Goal: Transaction & Acquisition: Purchase product/service

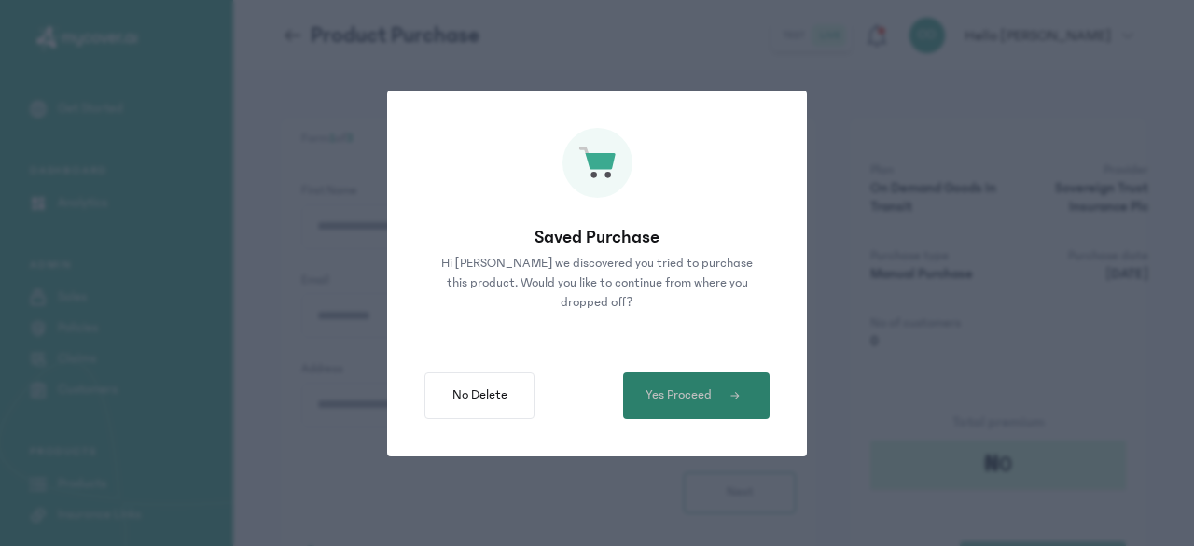
click at [698, 389] on span "Yes Proceed" at bounding box center [679, 395] width 66 height 20
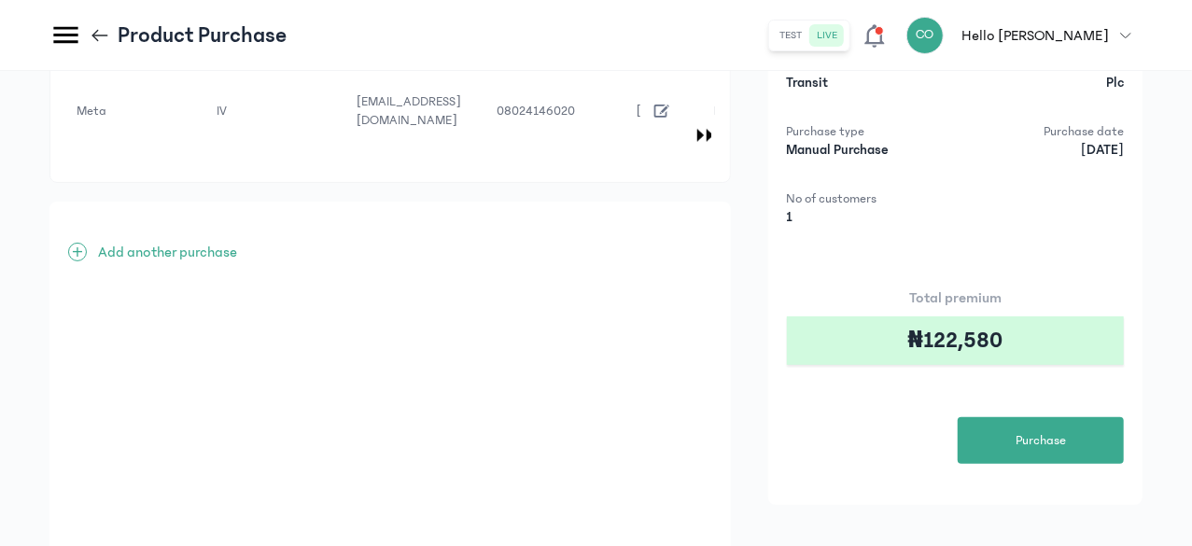
scroll to position [125, 0]
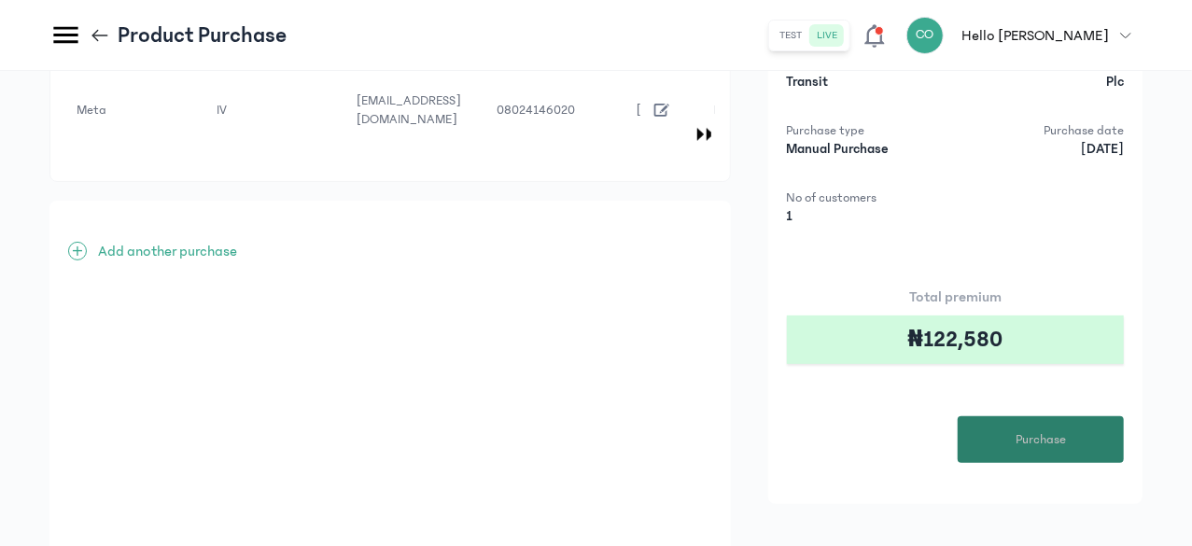
click at [1056, 431] on span "Purchase" at bounding box center [1040, 440] width 50 height 20
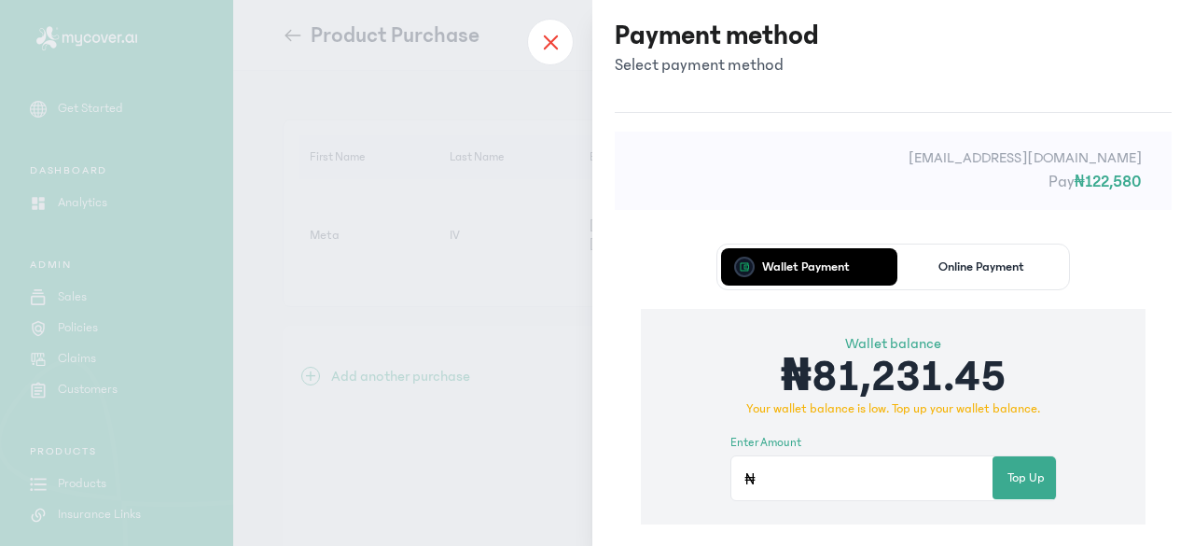
click at [556, 46] on icon at bounding box center [550, 42] width 15 height 17
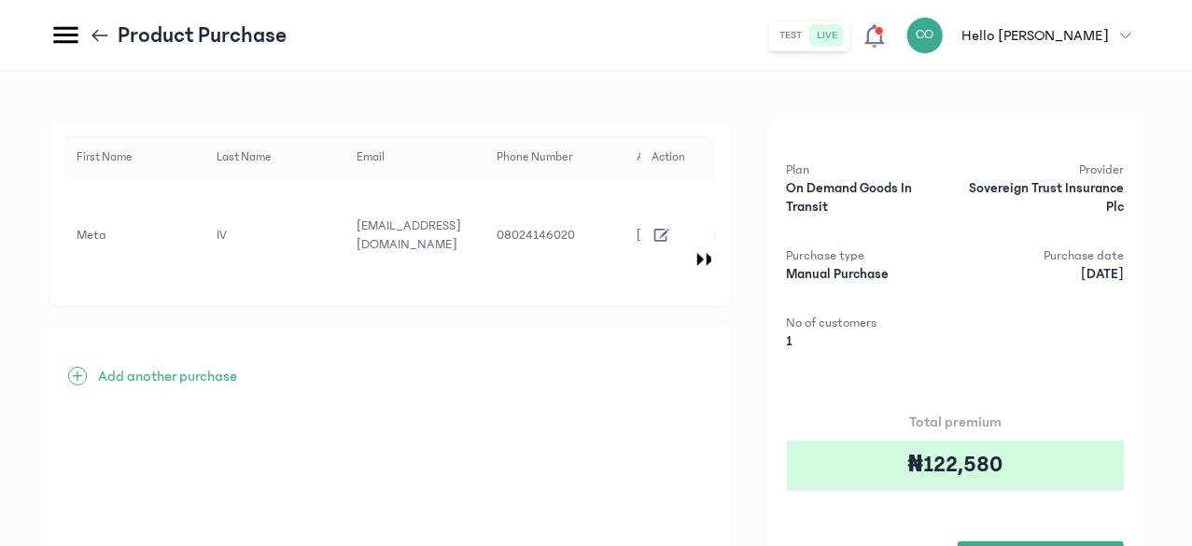
scroll to position [254, 0]
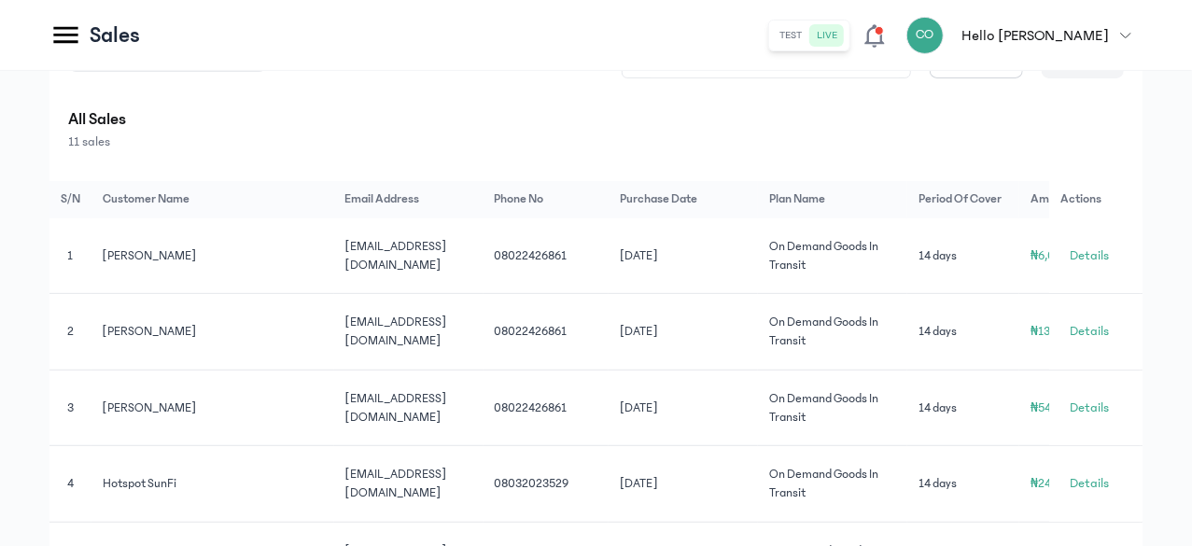
scroll to position [340, 0]
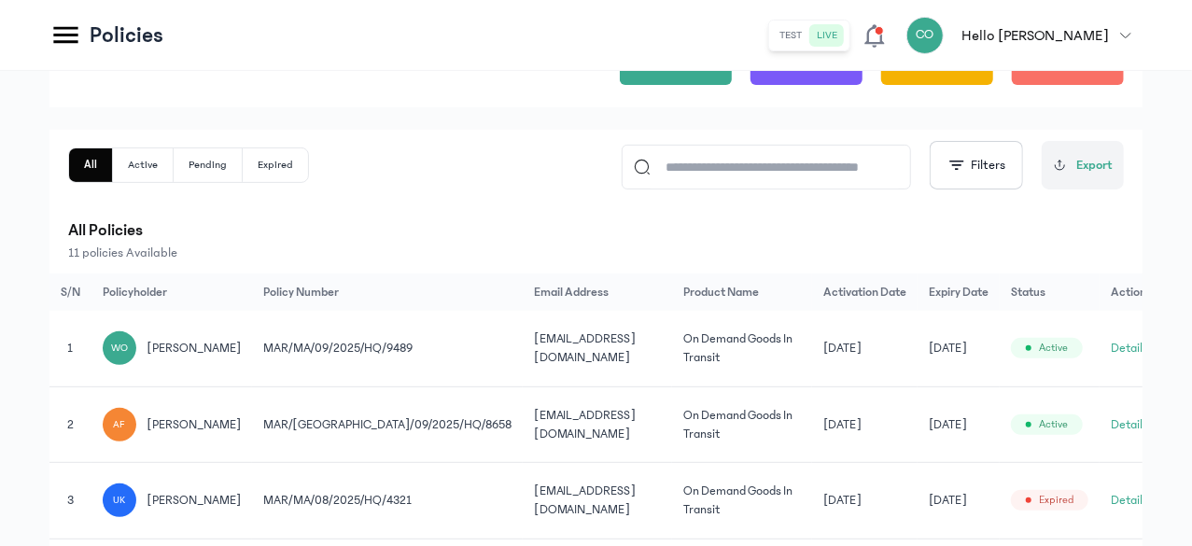
scroll to position [211, 0]
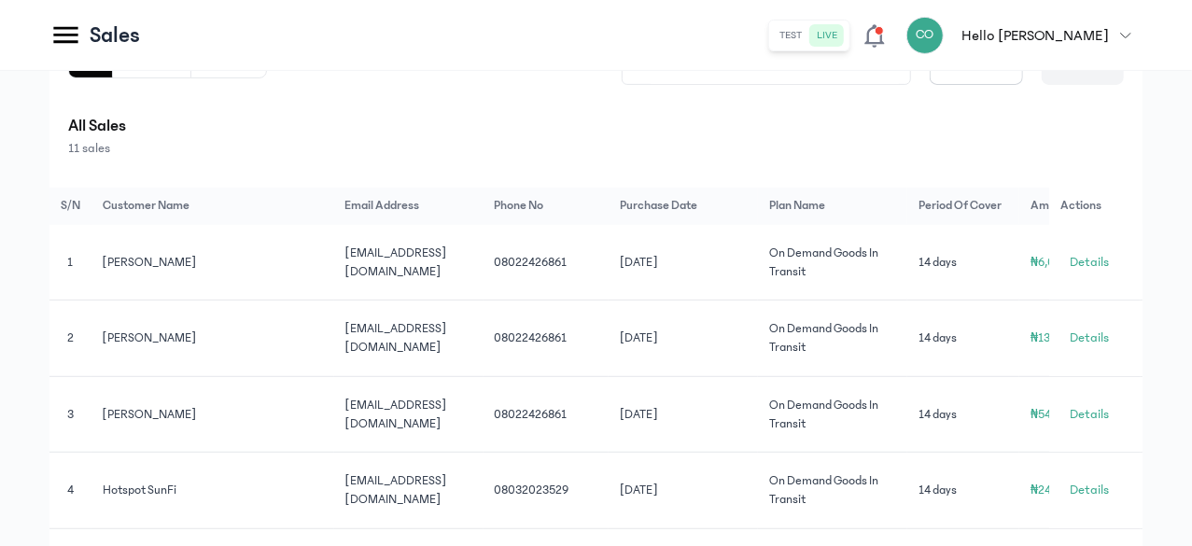
scroll to position [330, 0]
click at [191, 77] on button "Purchases" at bounding box center [152, 60] width 78 height 34
click at [112, 77] on button "All" at bounding box center [90, 60] width 43 height 34
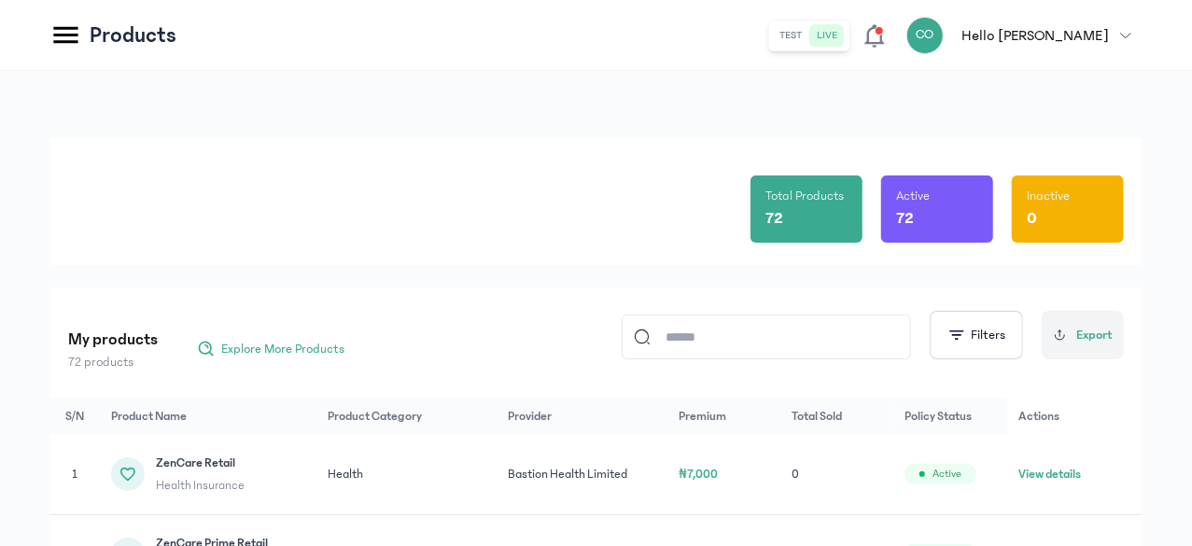
scroll to position [240, 0]
drag, startPoint x: 226, startPoint y: 341, endPoint x: 589, endPoint y: 278, distance: 368.4
click at [589, 278] on div "Total Products 72 Active 72 Inactive 0 My products 72 products Explore More Pro…" at bounding box center [595, 452] width 1093 height 629
click at [711, 330] on input at bounding box center [774, 336] width 248 height 43
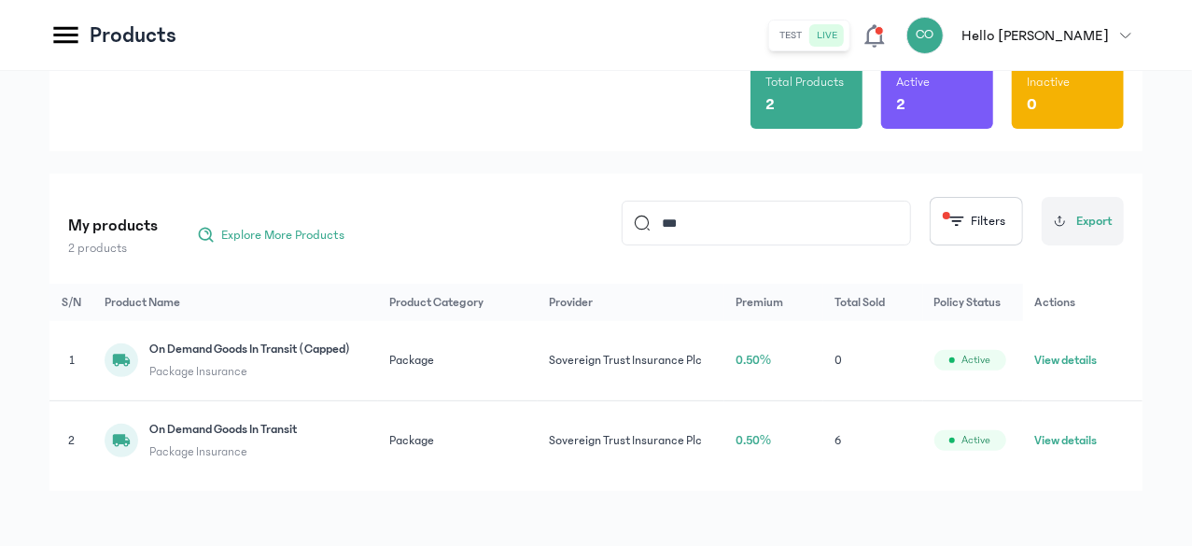
scroll to position [138, 0]
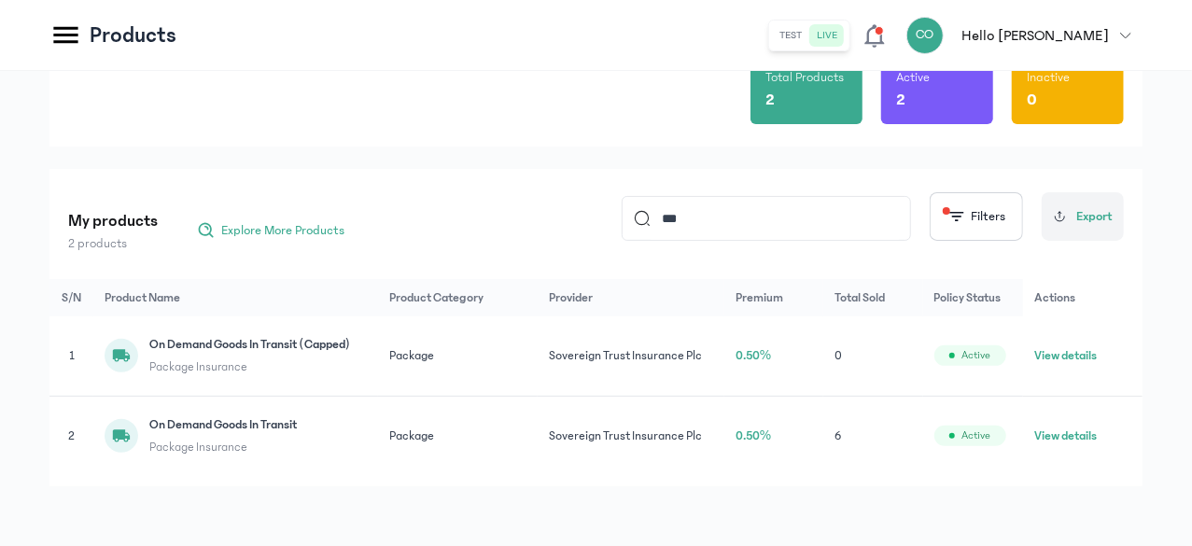
type input "***"
click at [297, 426] on span "On Demand Goods In Transit" at bounding box center [222, 424] width 147 height 19
click at [1066, 445] on button "View details" at bounding box center [1065, 435] width 63 height 19
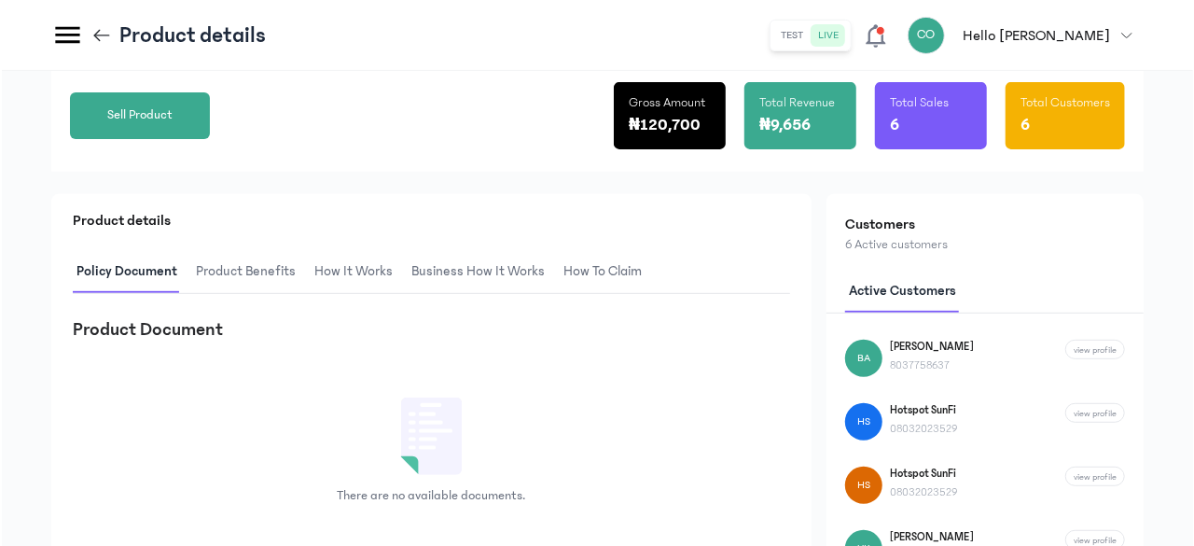
scroll to position [274, 0]
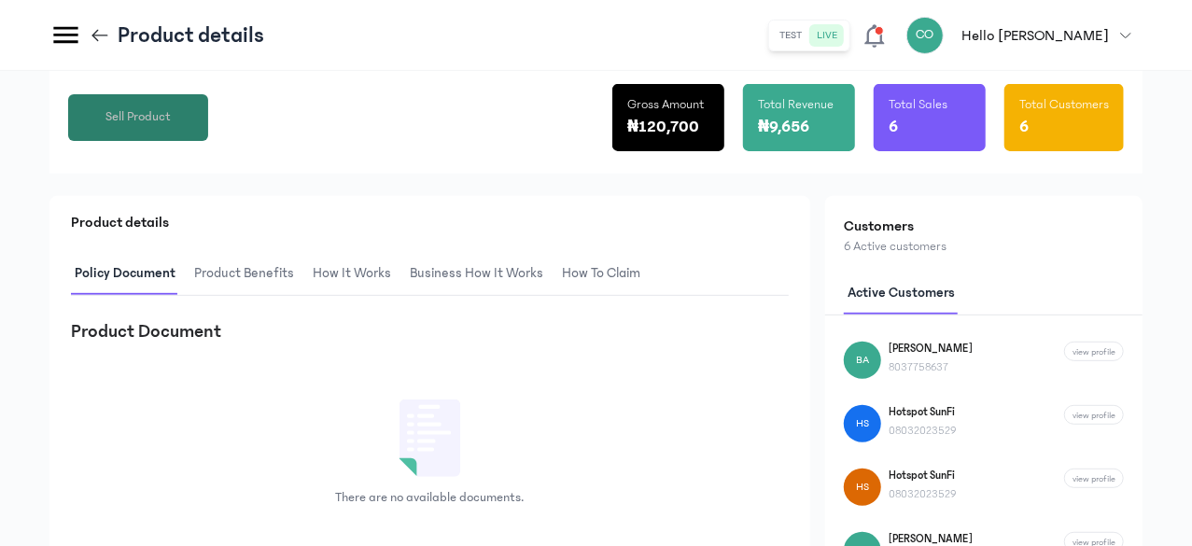
click at [208, 141] on button "Sell Product" at bounding box center [138, 117] width 140 height 47
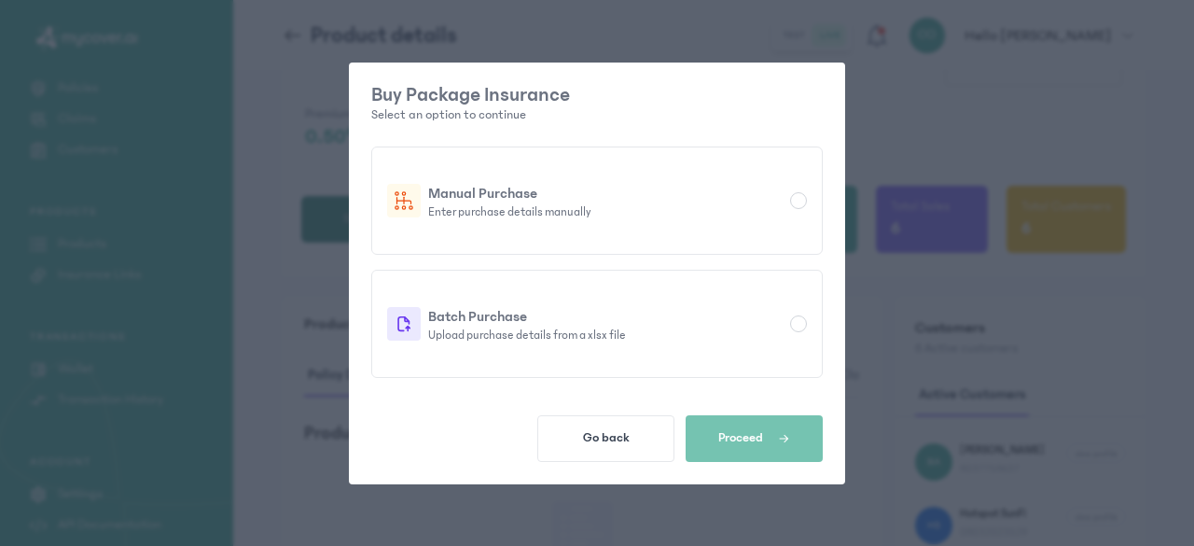
click at [433, 217] on p "Enter purchase details manually" at bounding box center [605, 211] width 355 height 15
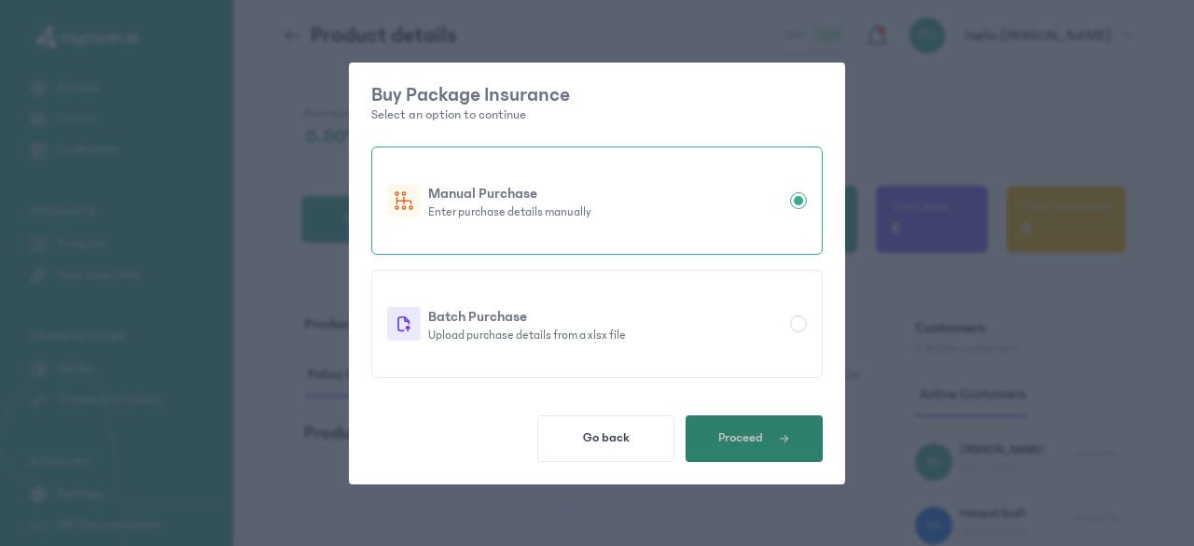
click at [689, 438] on button "Proceed" at bounding box center [754, 438] width 137 height 47
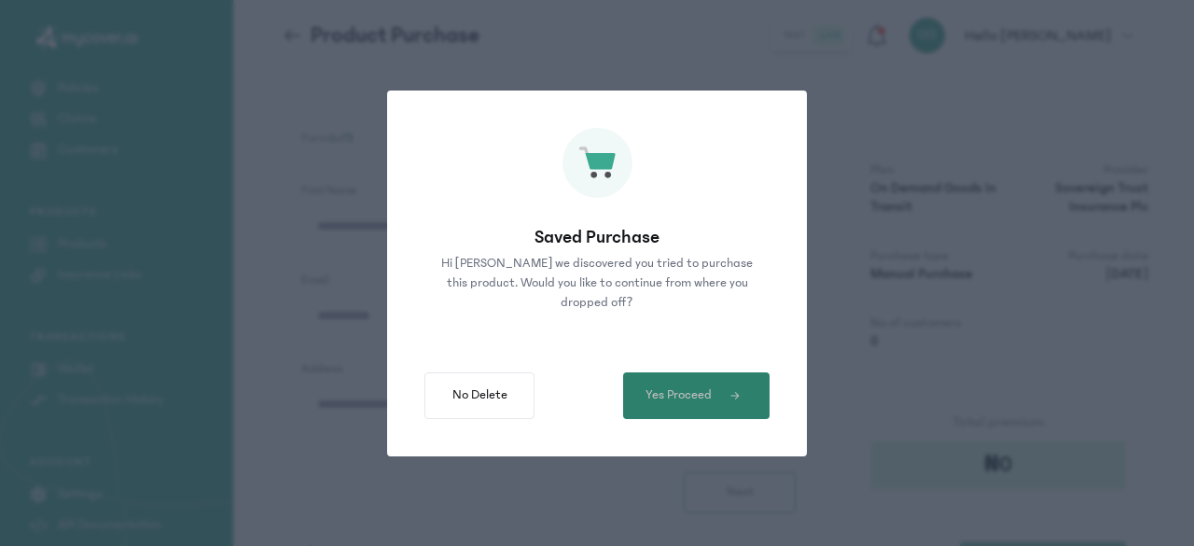
click at [674, 397] on span "Yes Proceed" at bounding box center [679, 395] width 66 height 20
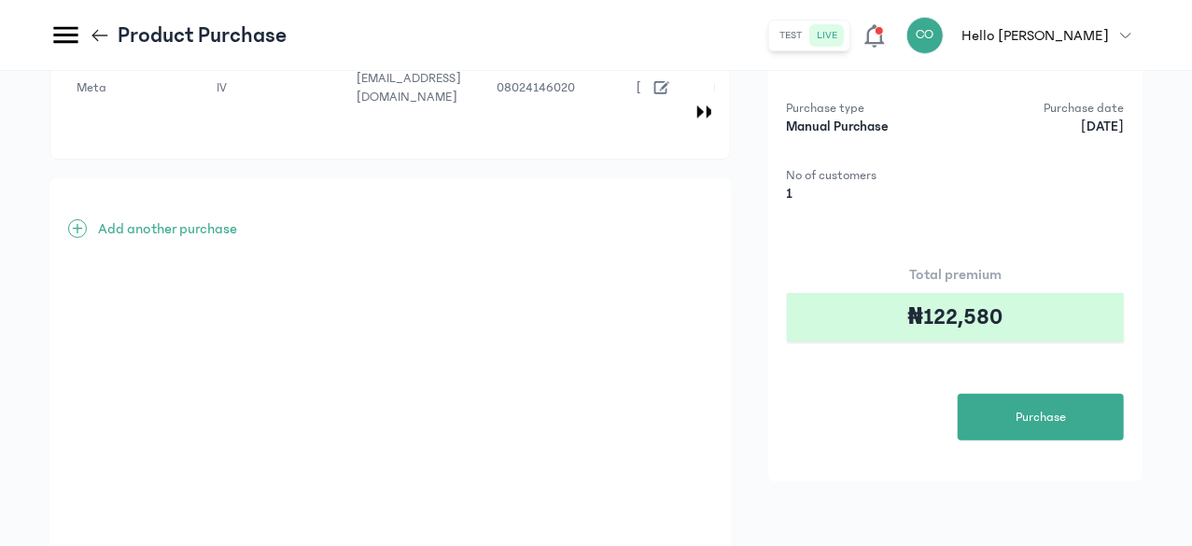
scroll to position [149, 0]
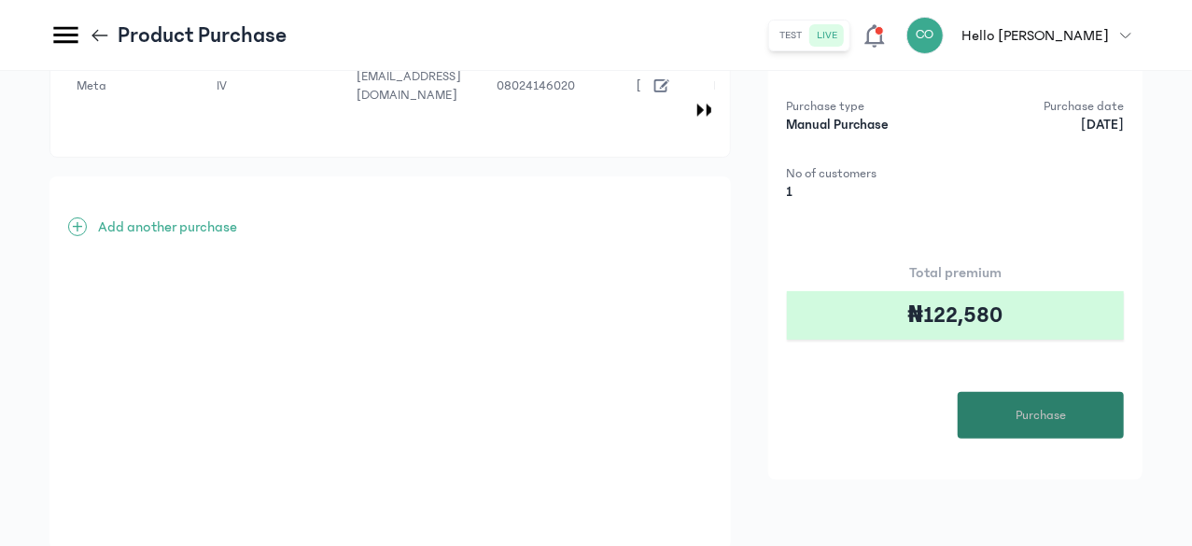
click at [1041, 420] on span "Purchase" at bounding box center [1040, 416] width 50 height 20
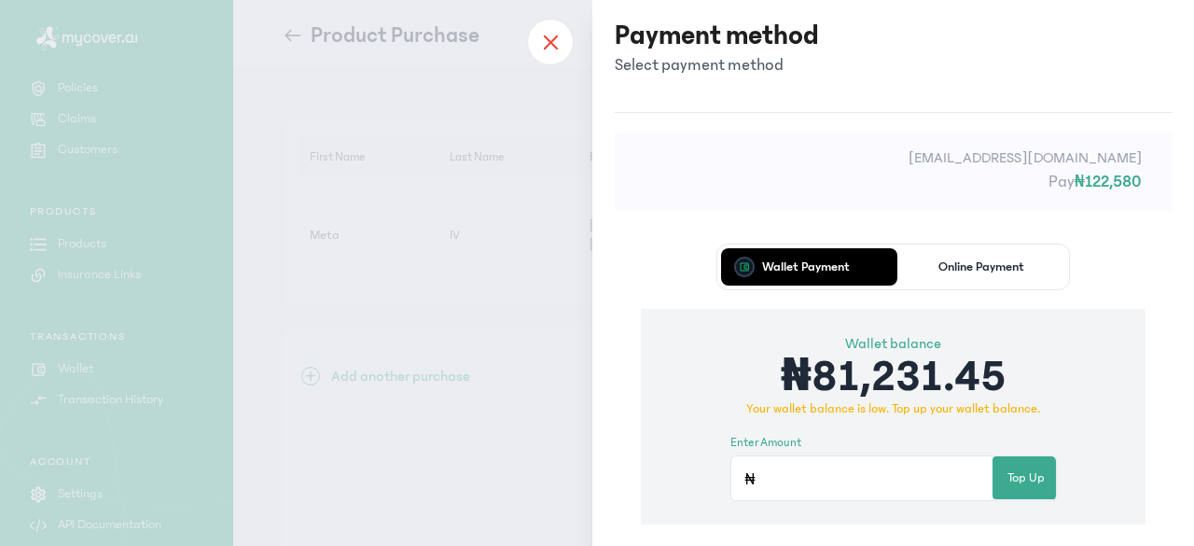
click at [536, 39] on div at bounding box center [550, 42] width 47 height 47
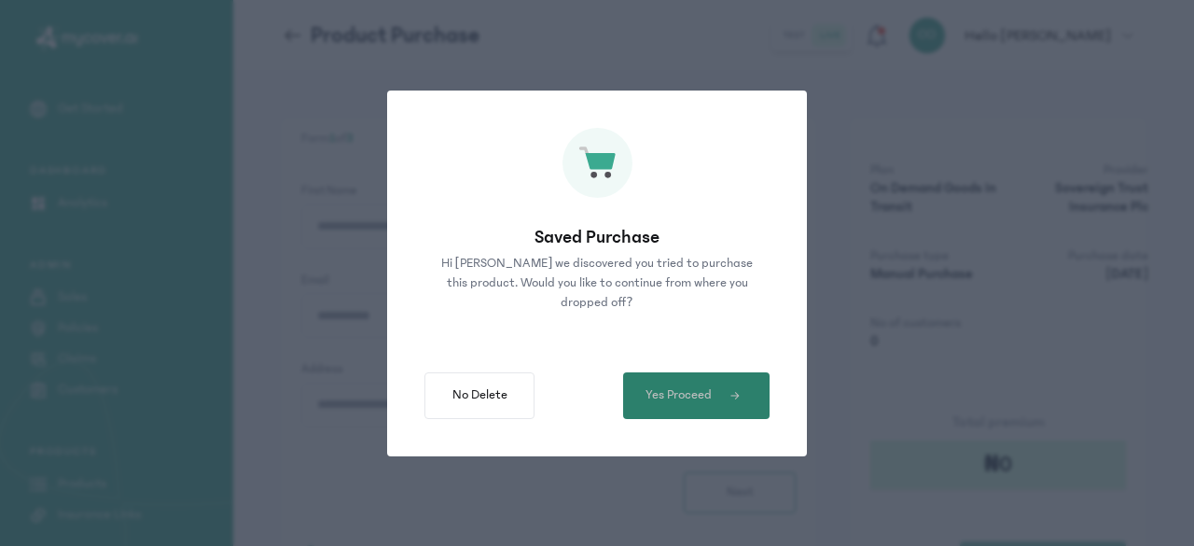
click at [680, 401] on span "Yes Proceed" at bounding box center [679, 395] width 66 height 20
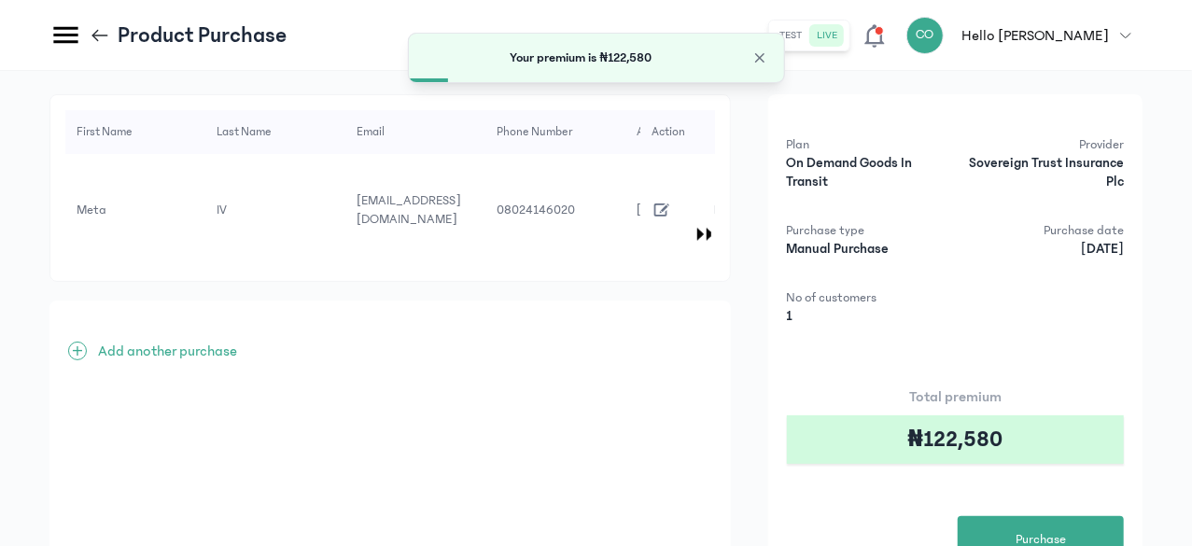
scroll to position [177, 0]
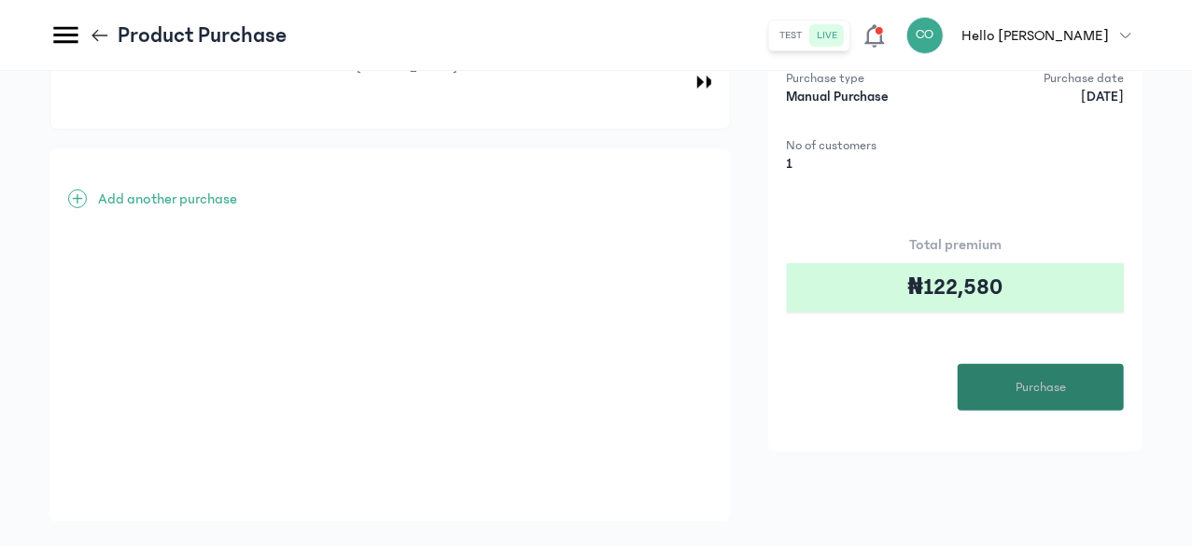
click at [1050, 378] on span "Purchase" at bounding box center [1040, 388] width 50 height 20
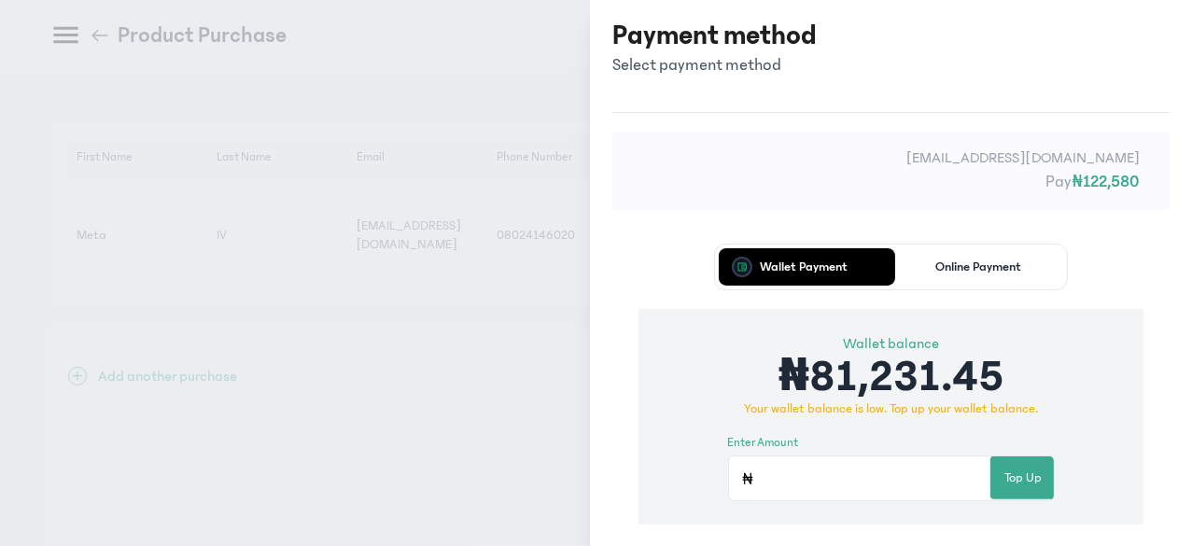
scroll to position [0, 0]
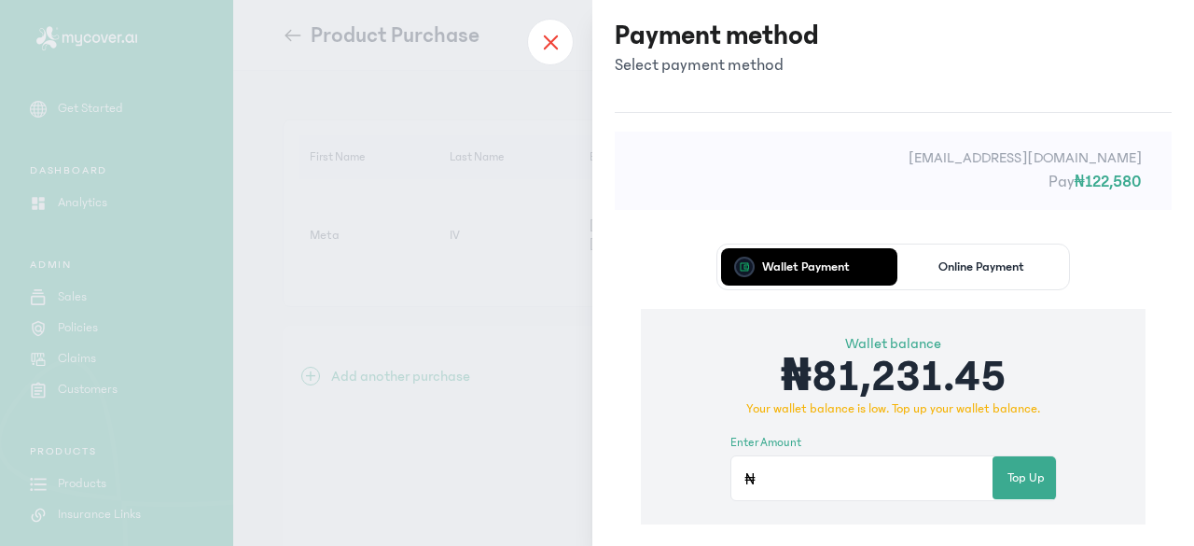
click at [559, 40] on div at bounding box center [550, 42] width 47 height 47
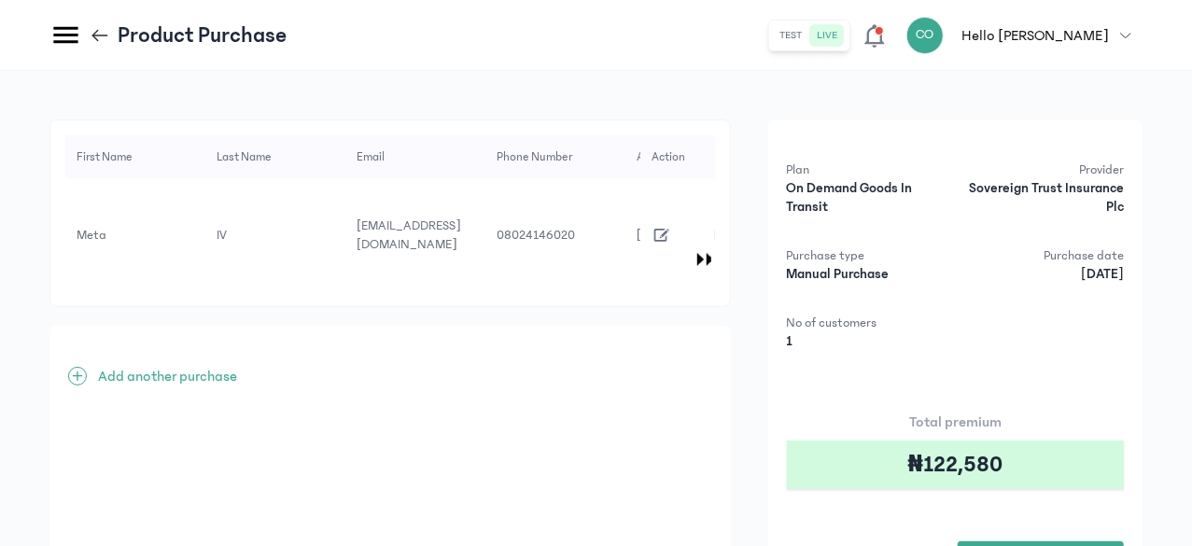
click at [1124, 35] on icon "button" at bounding box center [1126, 35] width 10 height 5
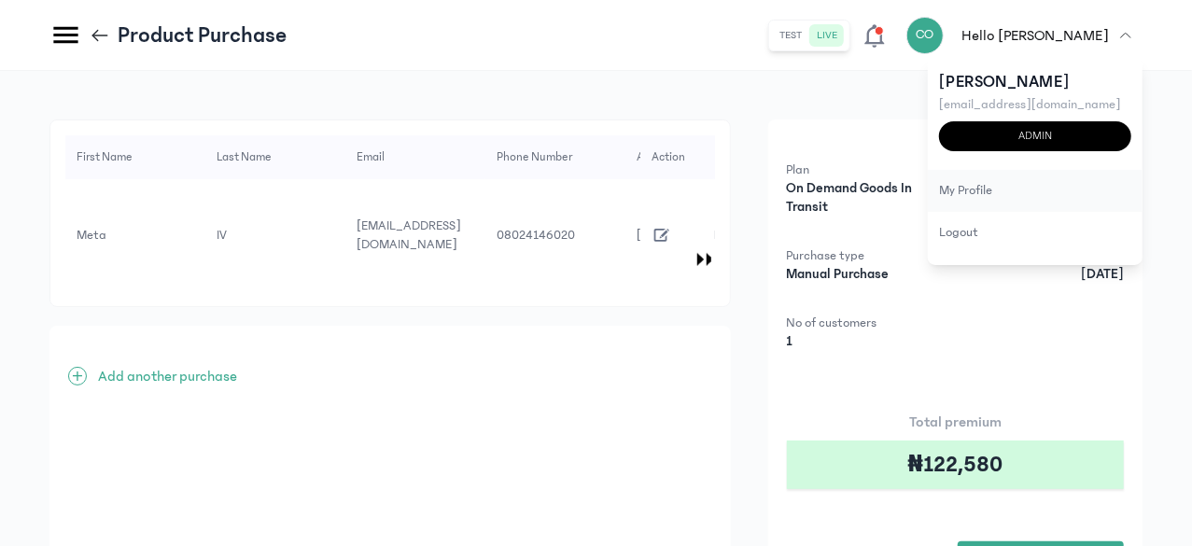
click at [980, 191] on div "my profile" at bounding box center [1035, 191] width 215 height 42
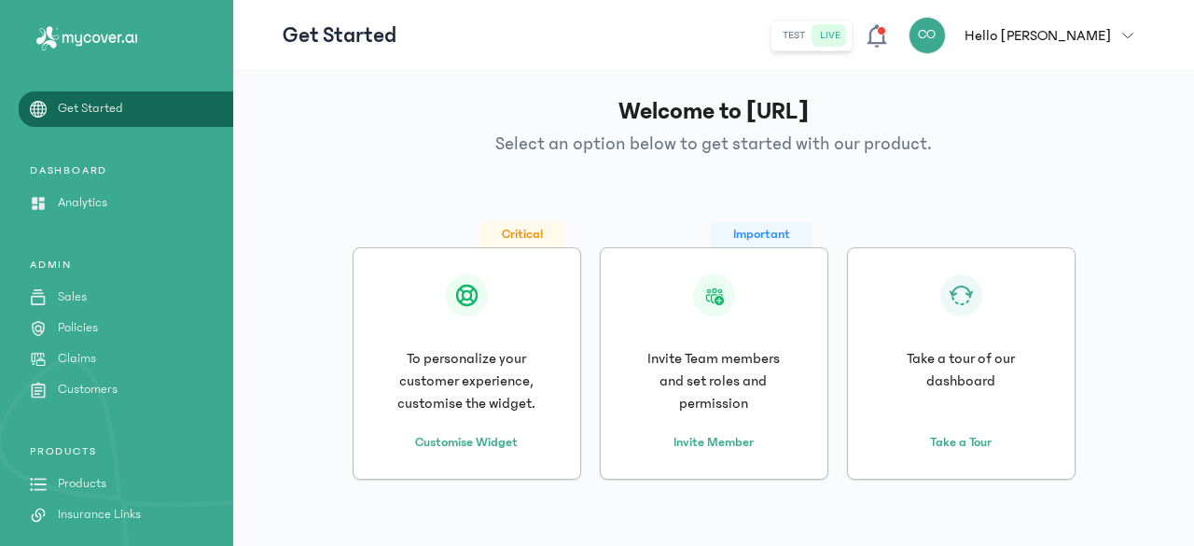
click at [90, 201] on p "Analytics" at bounding box center [82, 203] width 49 height 20
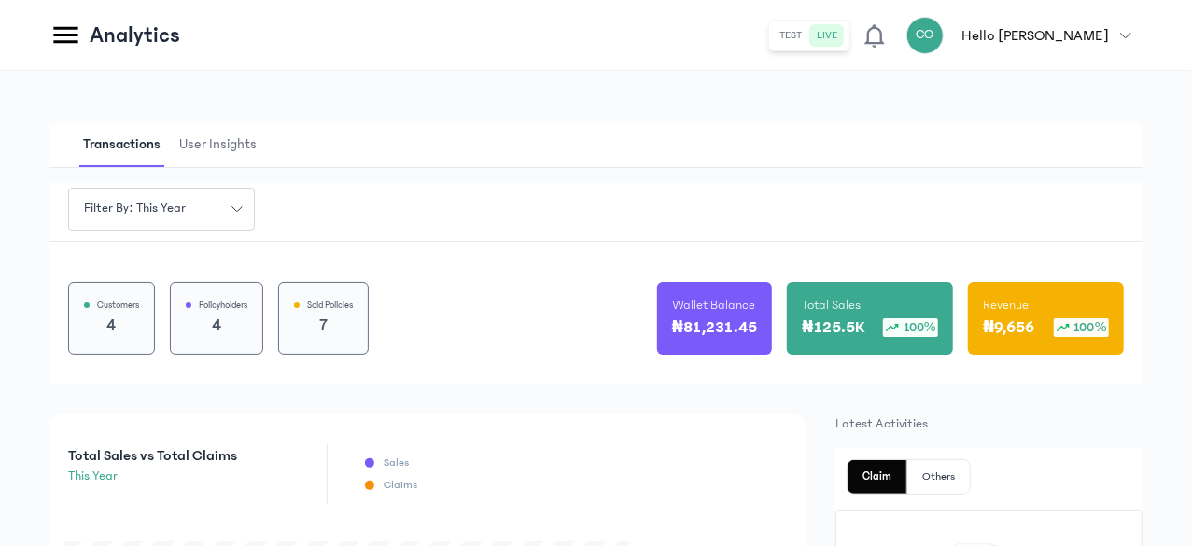
click at [1118, 45] on button "CO Hello [PERSON_NAME]" at bounding box center [1024, 35] width 236 height 37
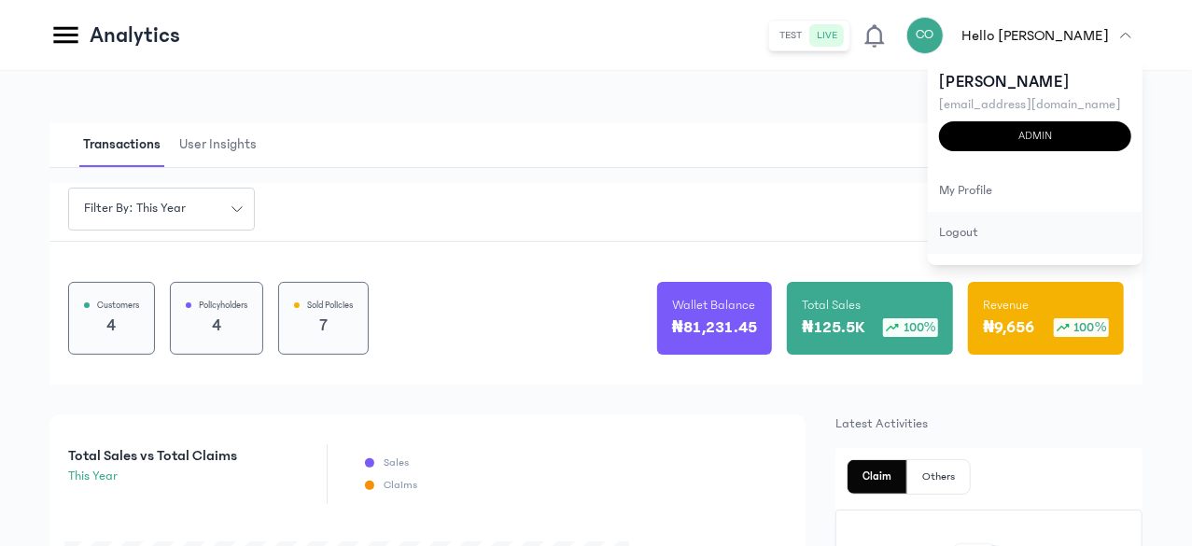
click at [988, 230] on div "logout" at bounding box center [1035, 233] width 215 height 42
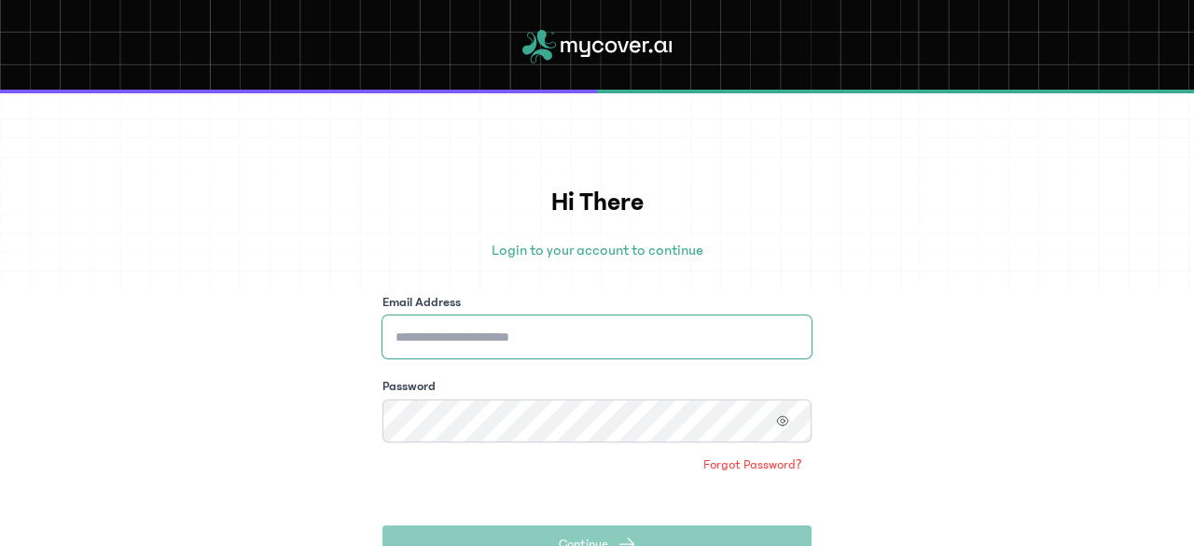
type input "**********"
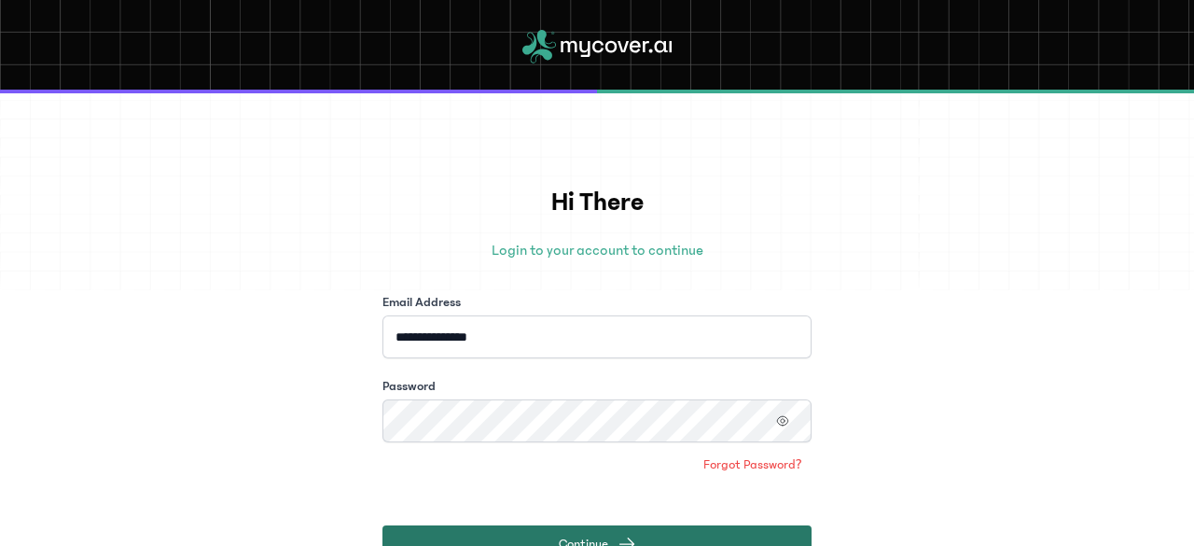
click at [584, 527] on button "Continue" at bounding box center [597, 543] width 429 height 37
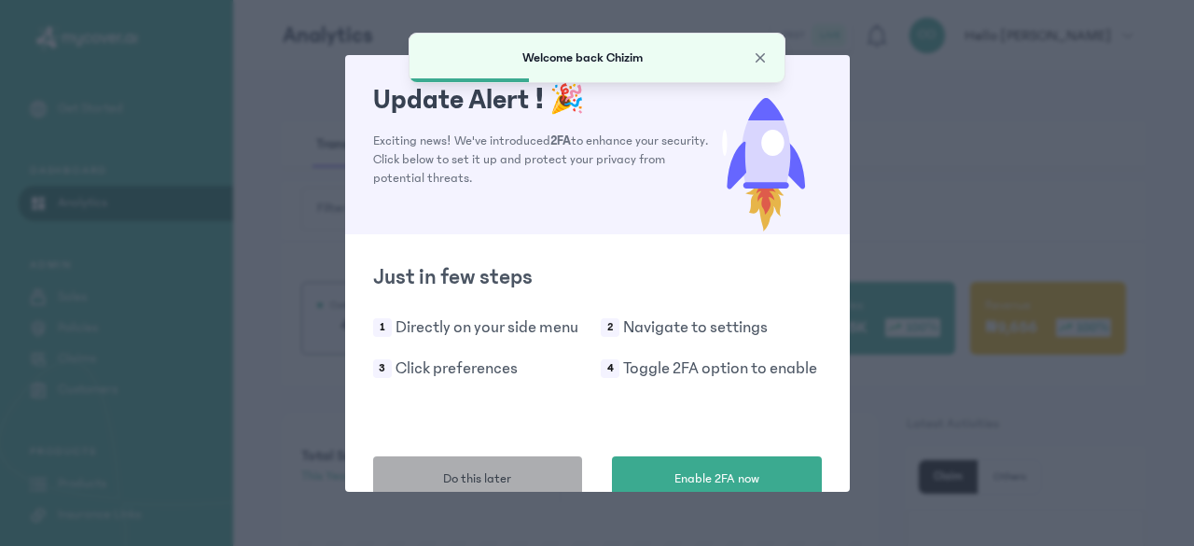
click at [557, 478] on button "Do this later" at bounding box center [478, 479] width 210 height 47
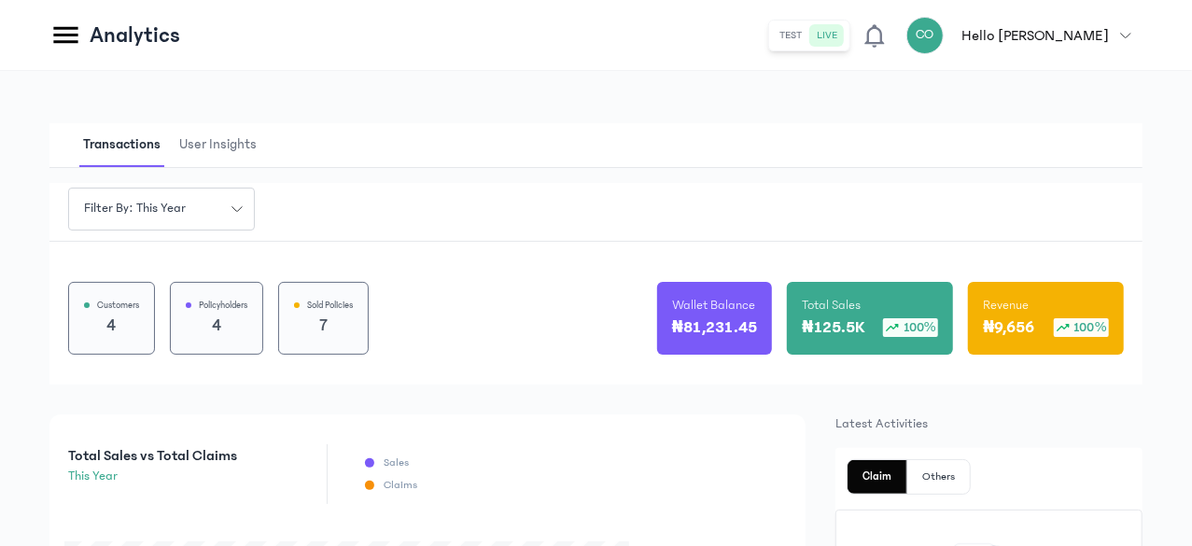
scroll to position [246, 0]
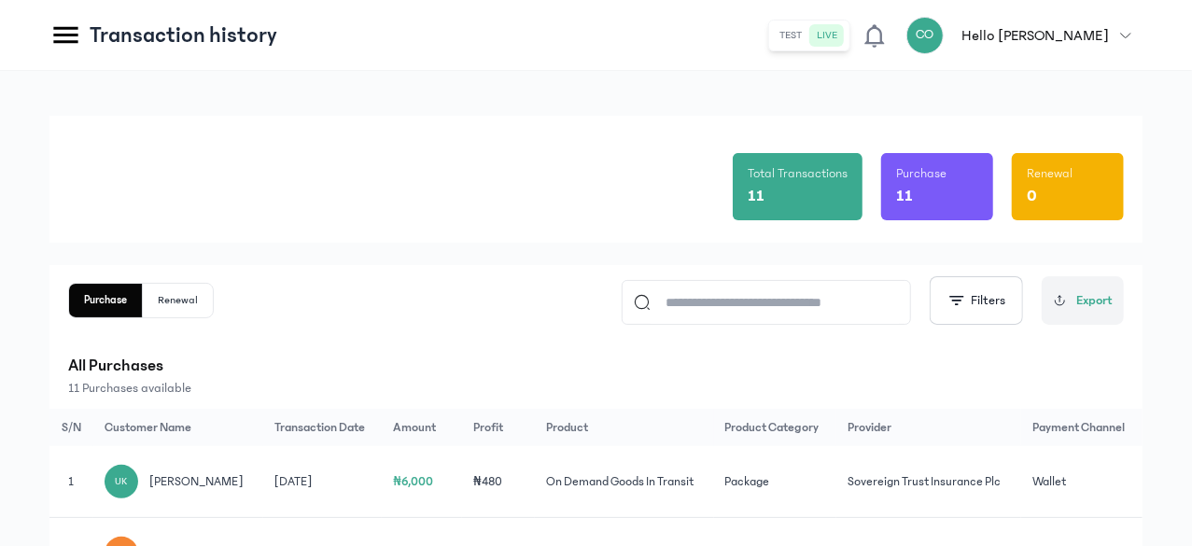
scroll to position [5, 0]
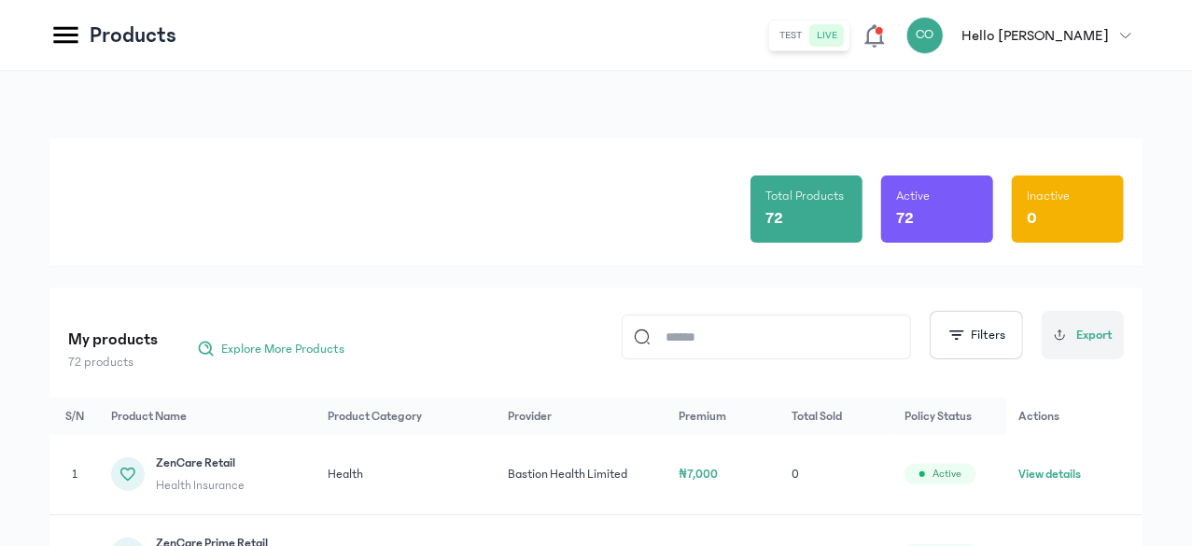
click at [709, 342] on input at bounding box center [774, 336] width 248 height 43
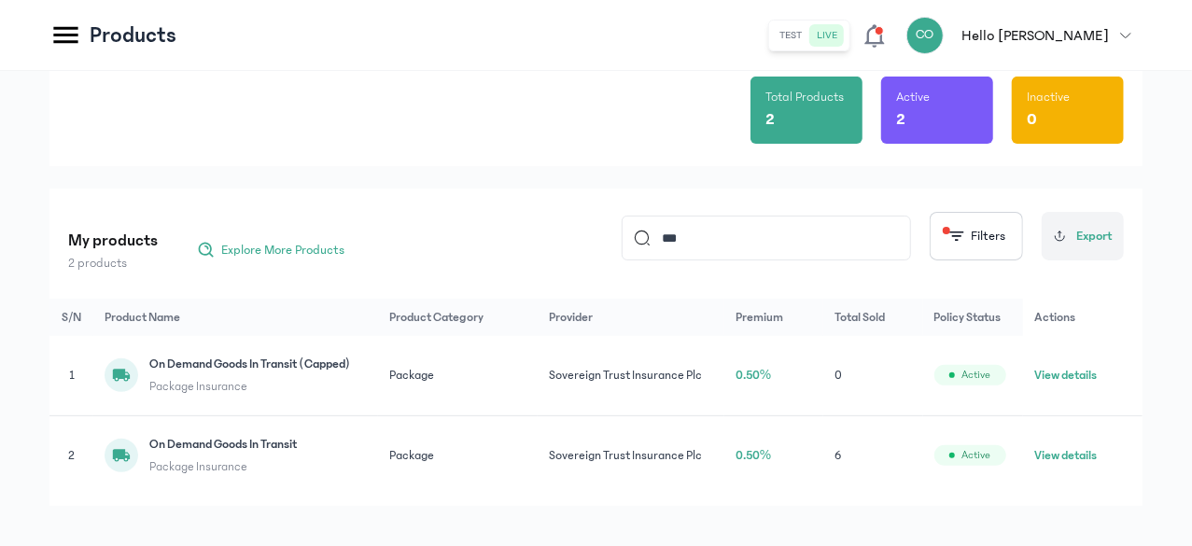
scroll to position [112, 0]
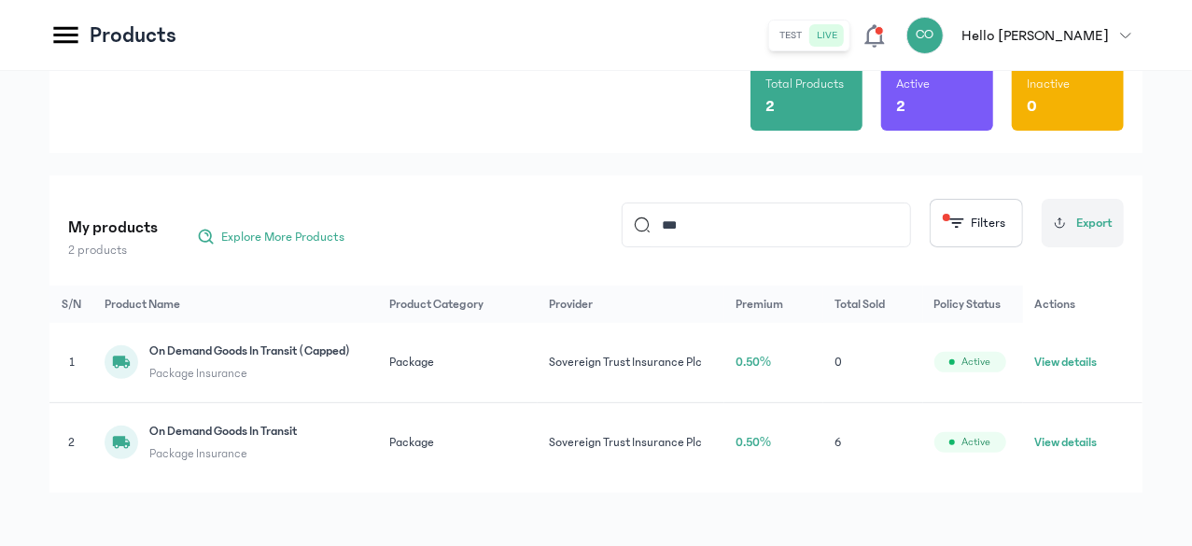
type input "***"
click at [297, 440] on span "On Demand Goods In Transit" at bounding box center [222, 431] width 147 height 19
click at [1065, 452] on button "View details" at bounding box center [1065, 442] width 63 height 19
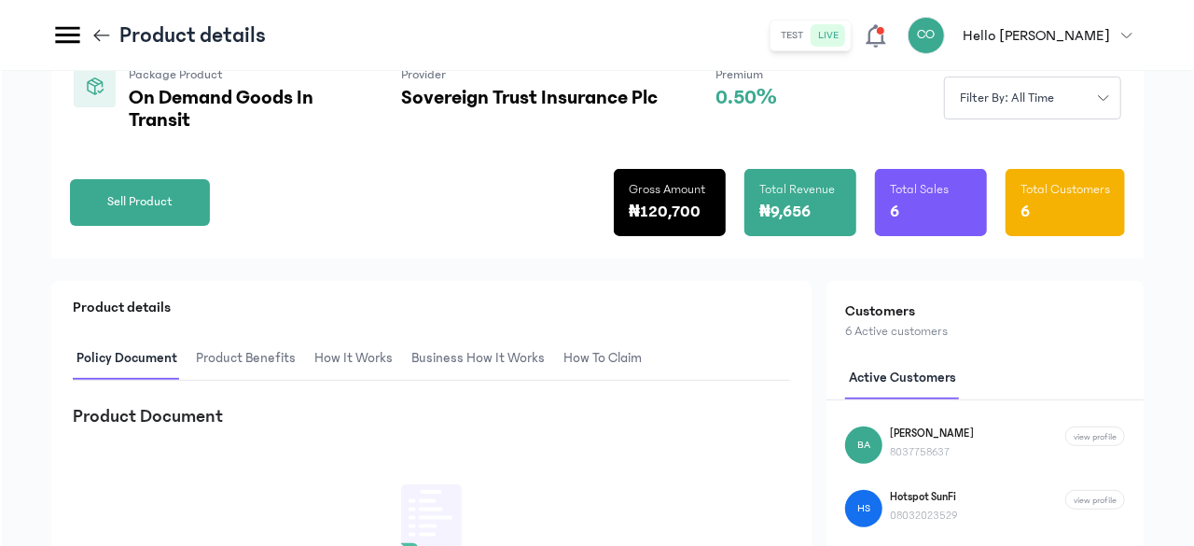
scroll to position [187, 0]
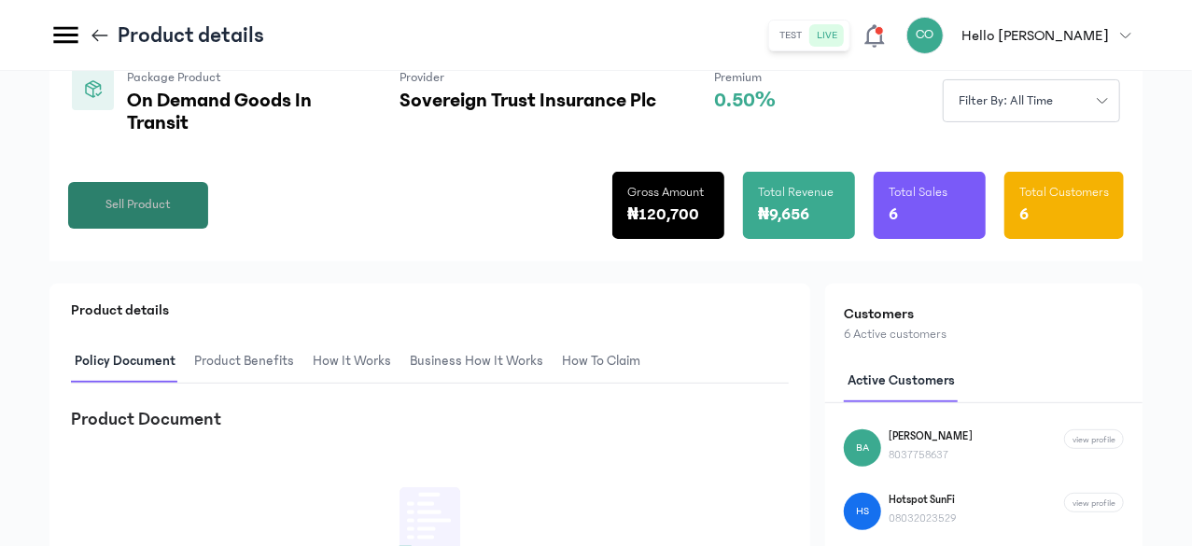
click at [171, 215] on span "Sell Product" at bounding box center [137, 205] width 65 height 20
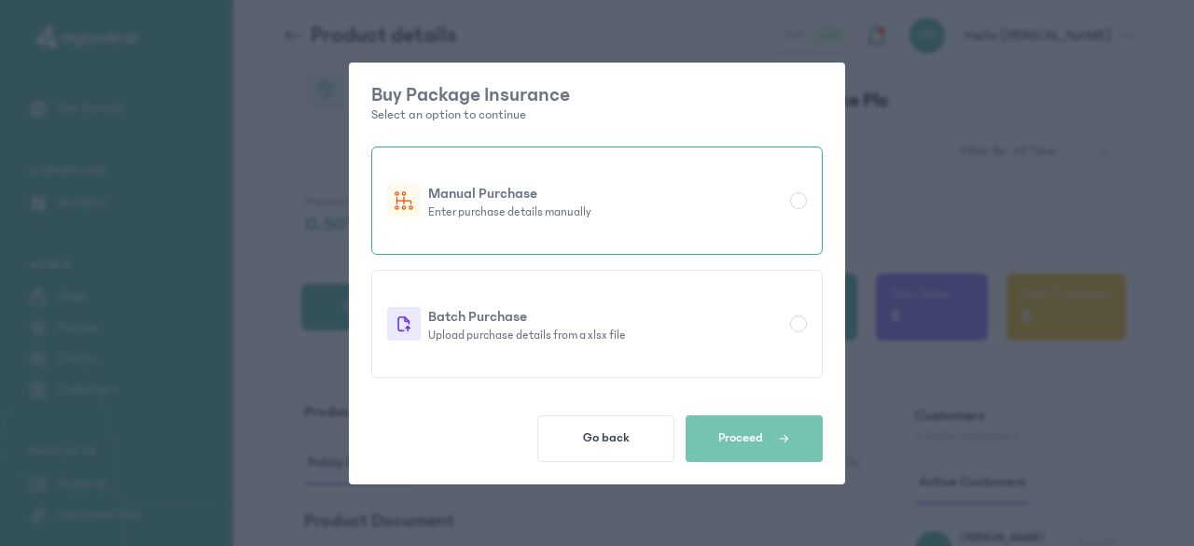
click at [490, 234] on div "Manual Purchase Enter purchase details manually" at bounding box center [597, 201] width 420 height 84
click at [712, 428] on button "Proceed" at bounding box center [754, 438] width 137 height 47
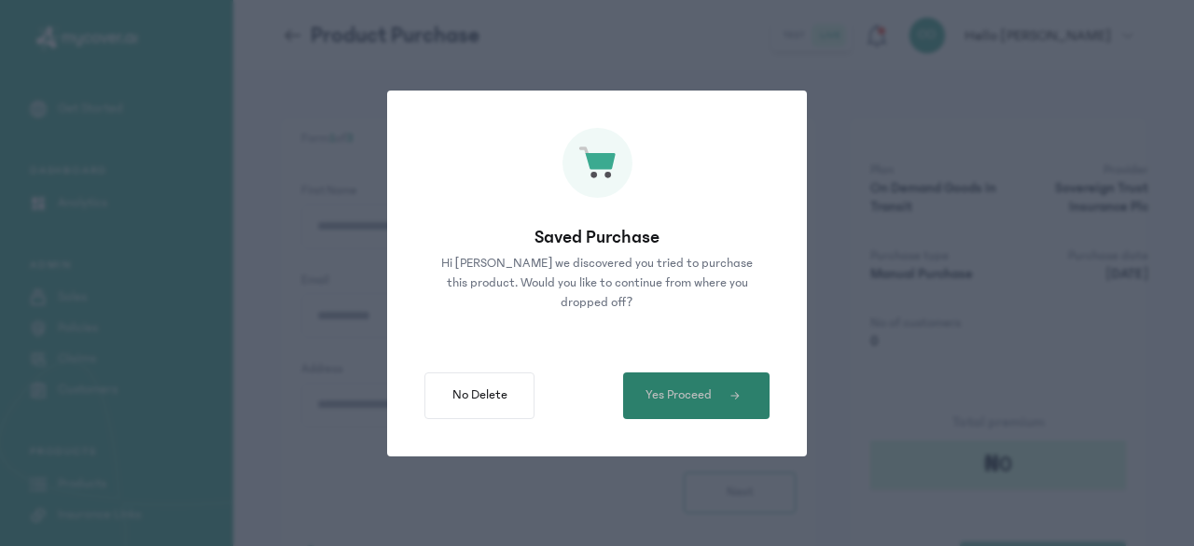
click at [692, 387] on span "Yes Proceed" at bounding box center [679, 395] width 66 height 20
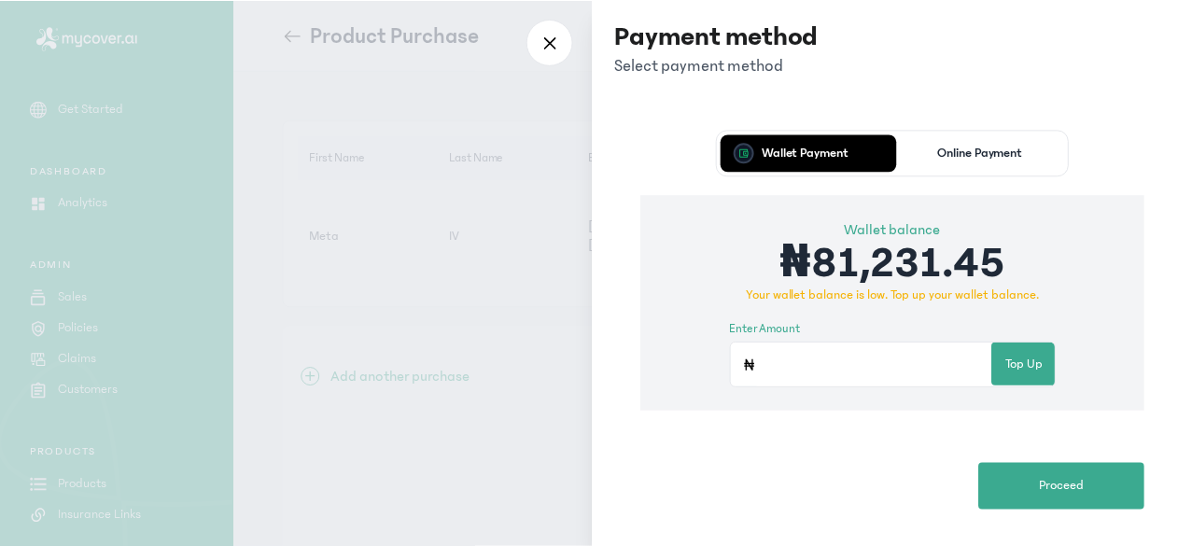
scroll to position [125, 0]
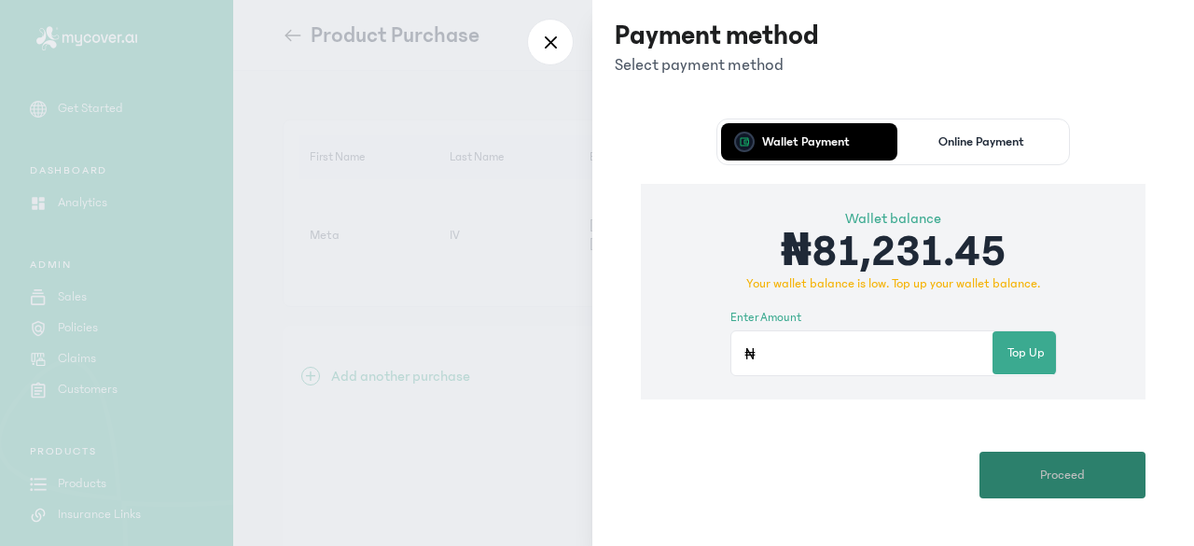
click at [1073, 476] on span "Proceed" at bounding box center [1062, 476] width 45 height 20
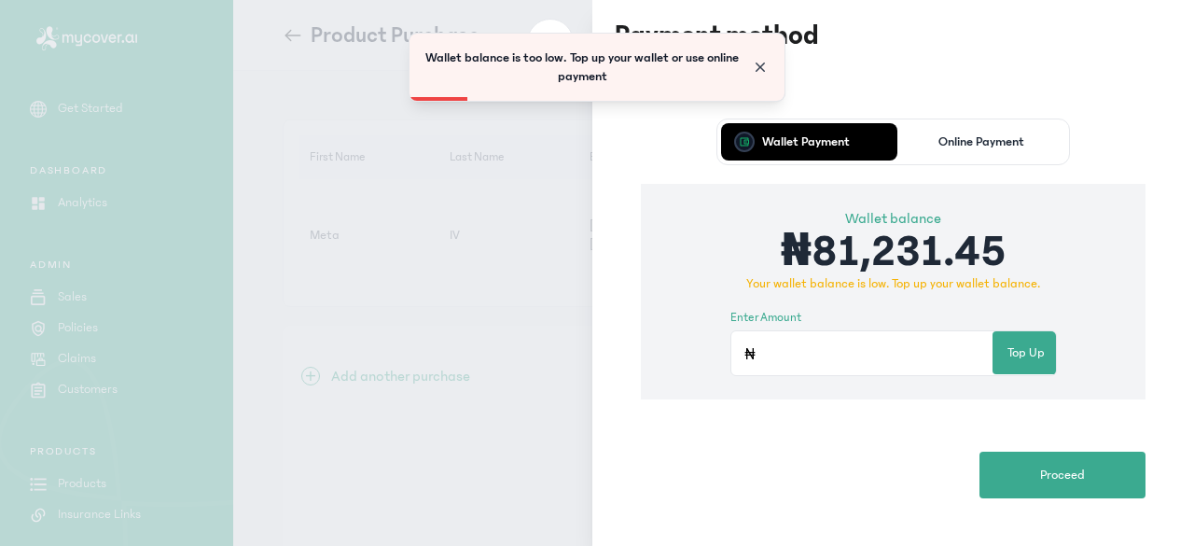
click at [761, 63] on span "Close" at bounding box center [760, 67] width 19 height 19
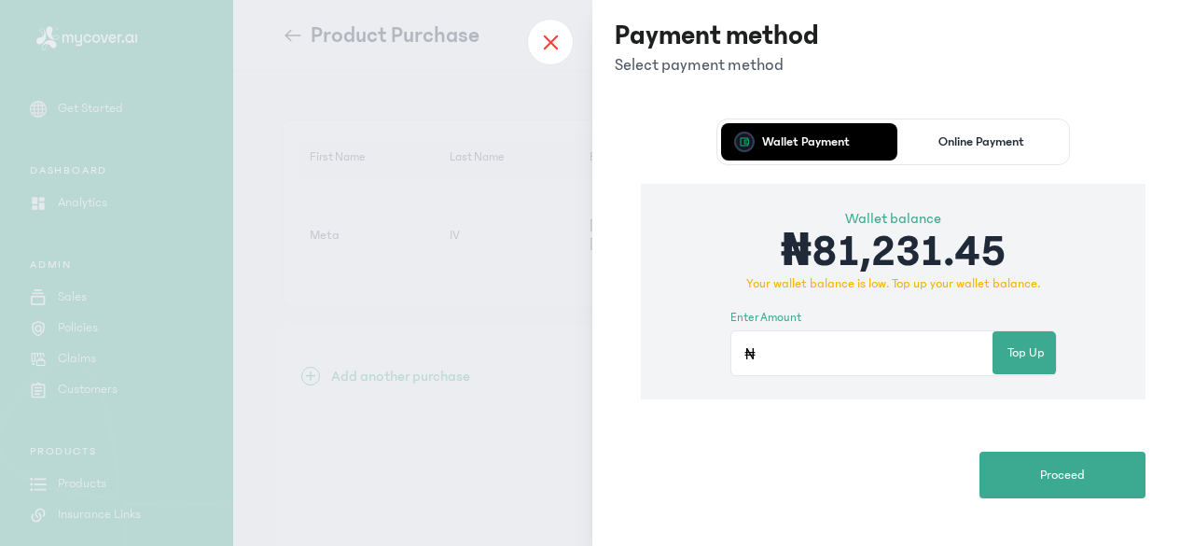
click at [553, 48] on icon at bounding box center [550, 42] width 15 height 17
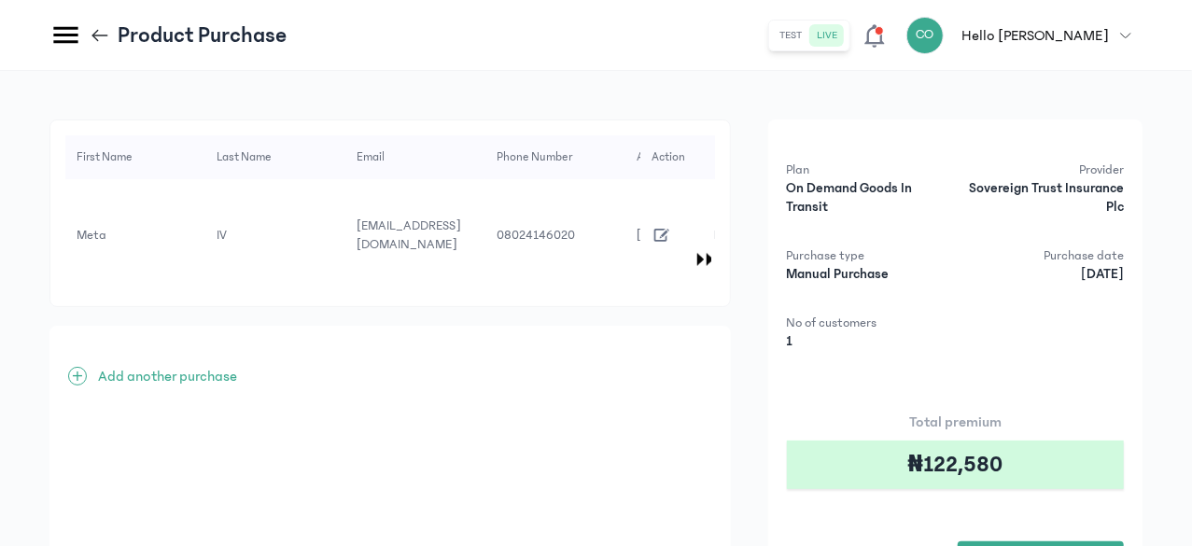
click at [884, 29] on span at bounding box center [878, 30] width 9 height 9
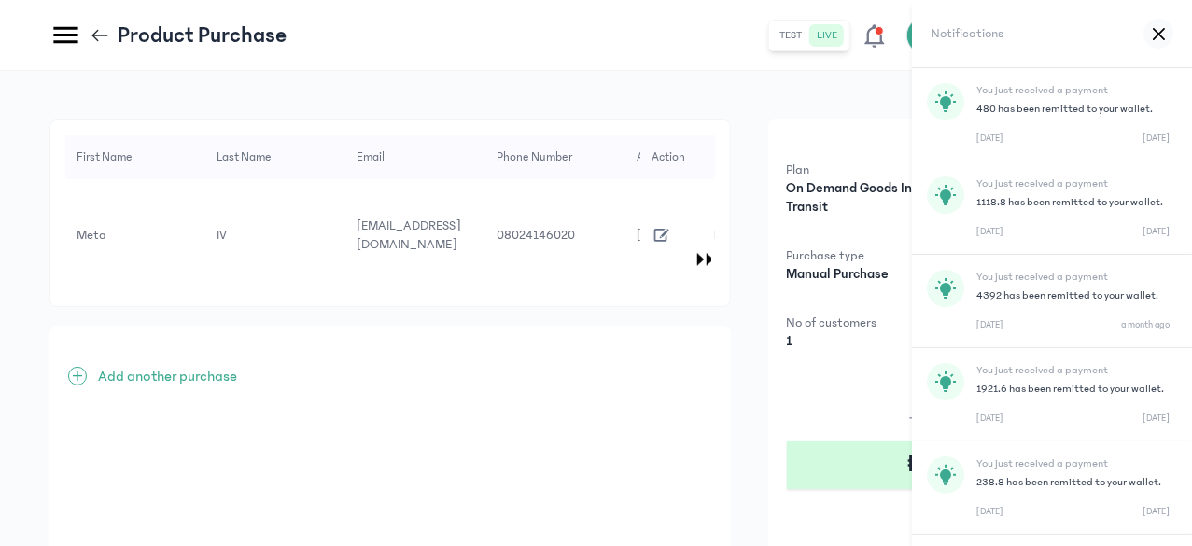
click at [1008, 98] on div "You just received a payment 480 has been remitted to your wallet. 04 Sep 2025 1…" at bounding box center [1072, 114] width 193 height 63
click at [834, 468] on div "First Name Last Name Email Phone Number Address Vehicle registration number Veh…" at bounding box center [595, 409] width 1093 height 580
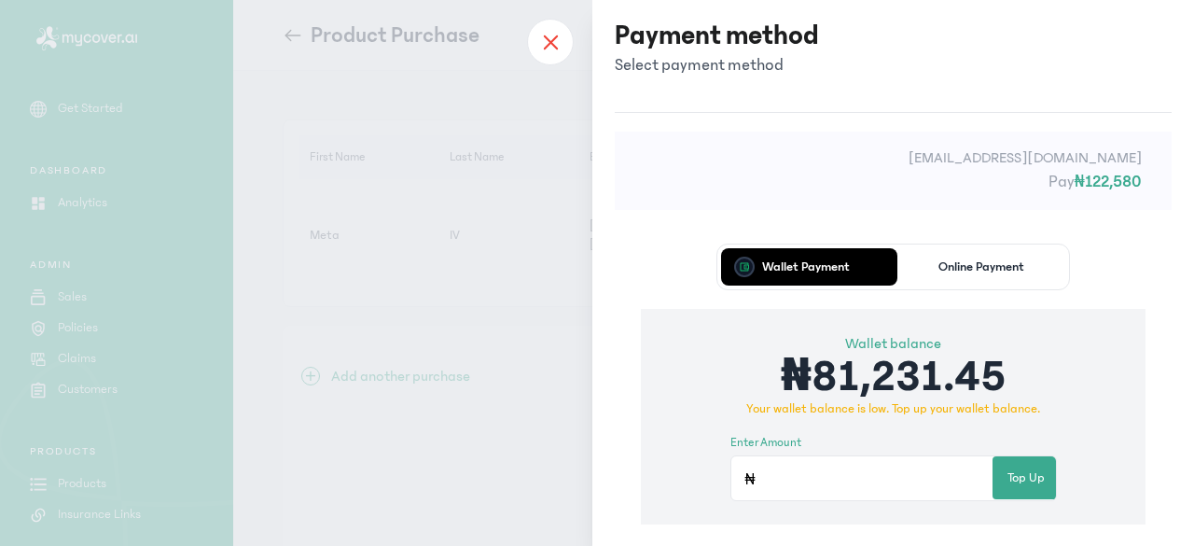
click at [541, 37] on div at bounding box center [550, 42] width 47 height 47
